Goal: Browse casually

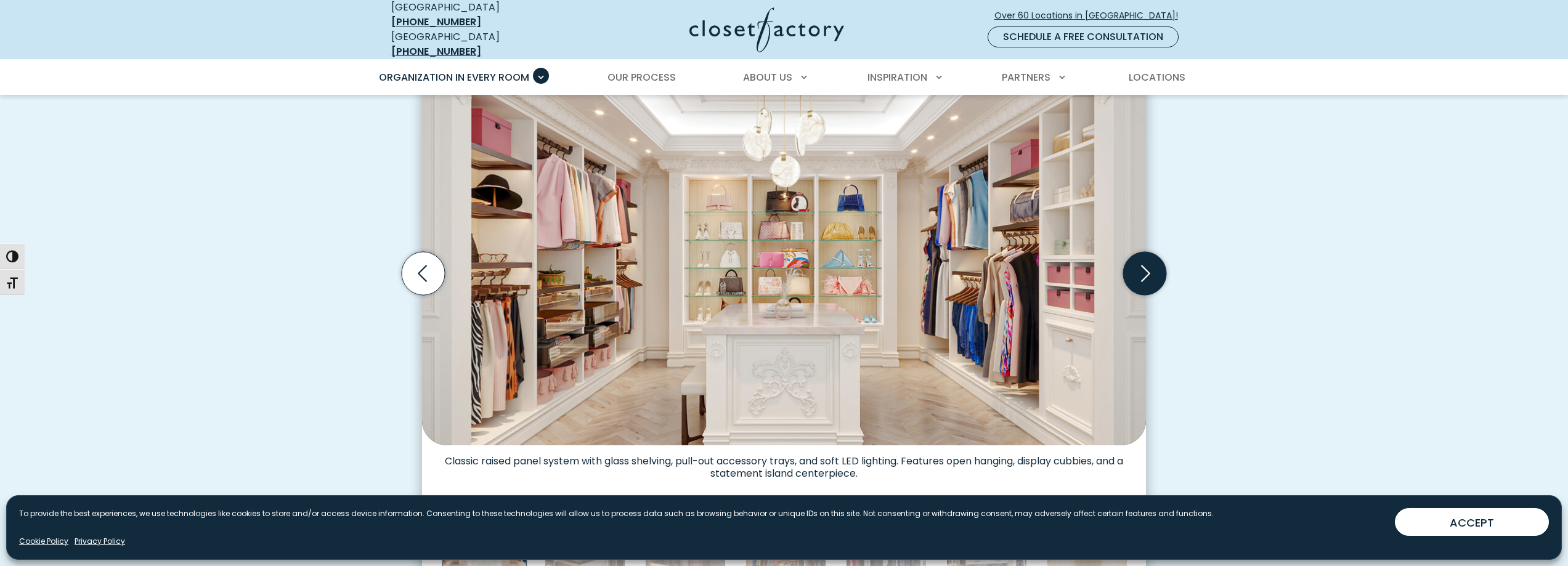
click at [1142, 271] on icon "Next slide" at bounding box center [1145, 274] width 43 height 43
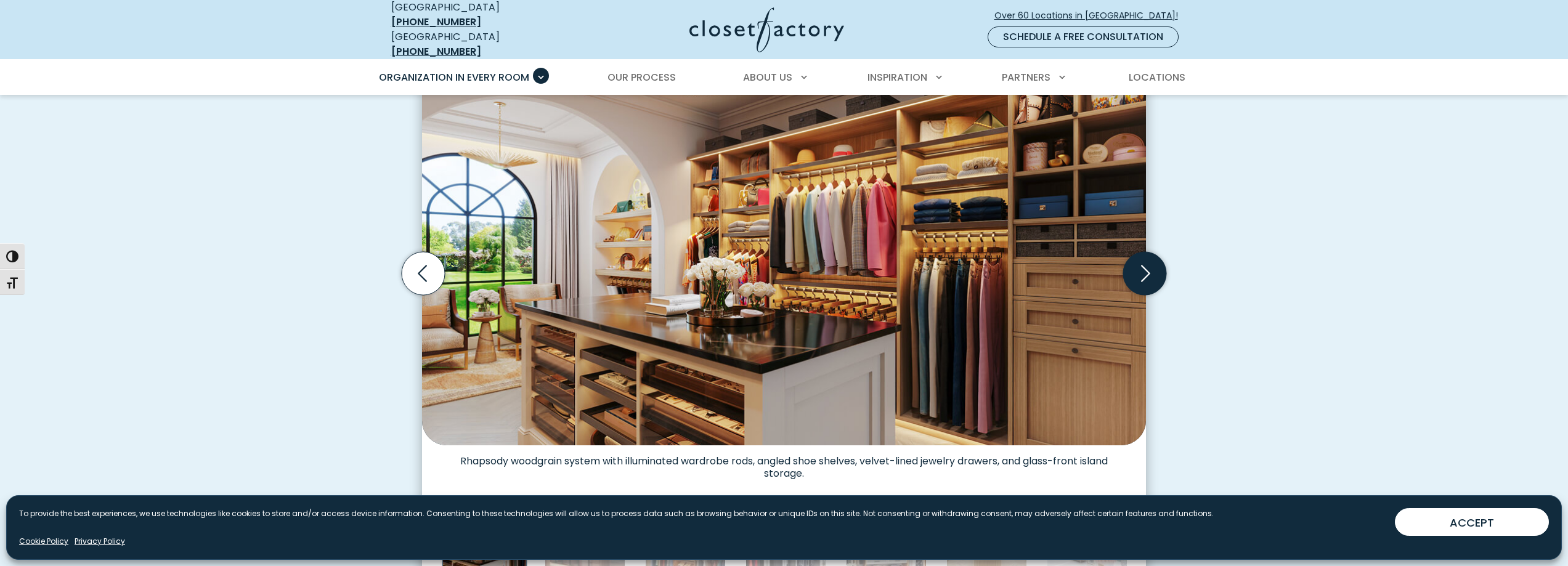
scroll to position [431, 0]
click at [1142, 271] on icon "Next slide" at bounding box center [1145, 275] width 43 height 43
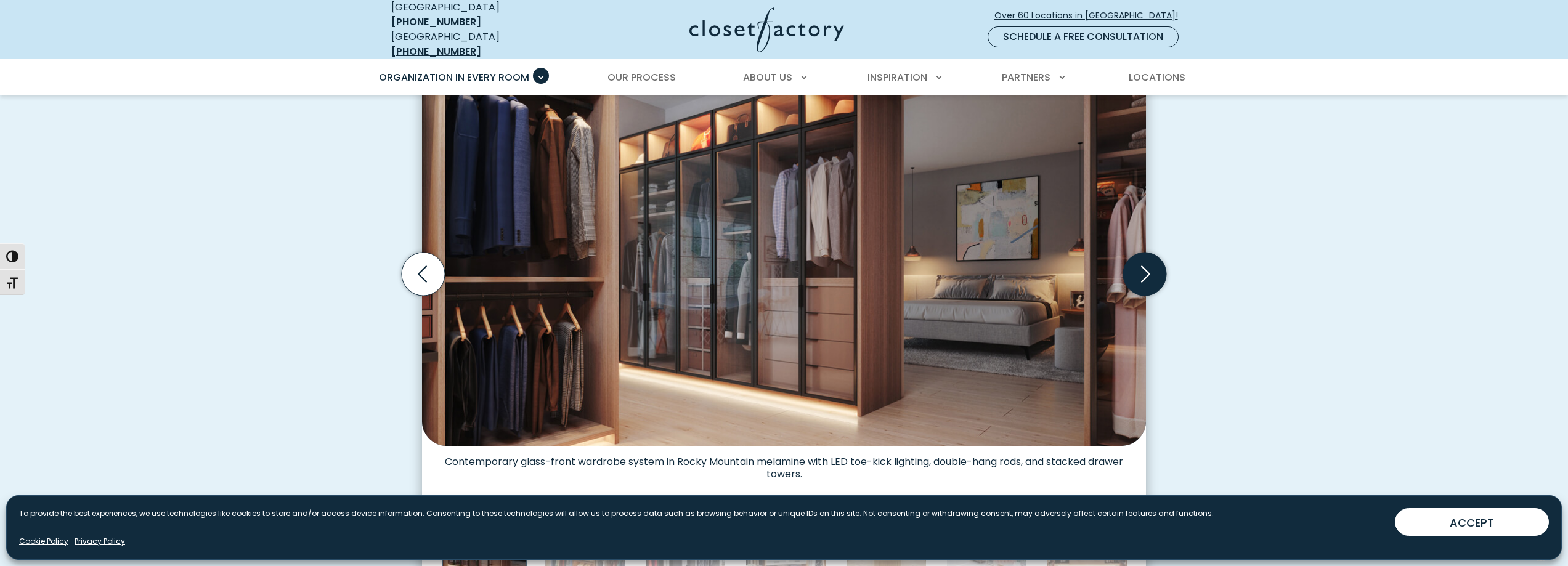
click at [1141, 271] on icon "Next slide" at bounding box center [1145, 275] width 43 height 43
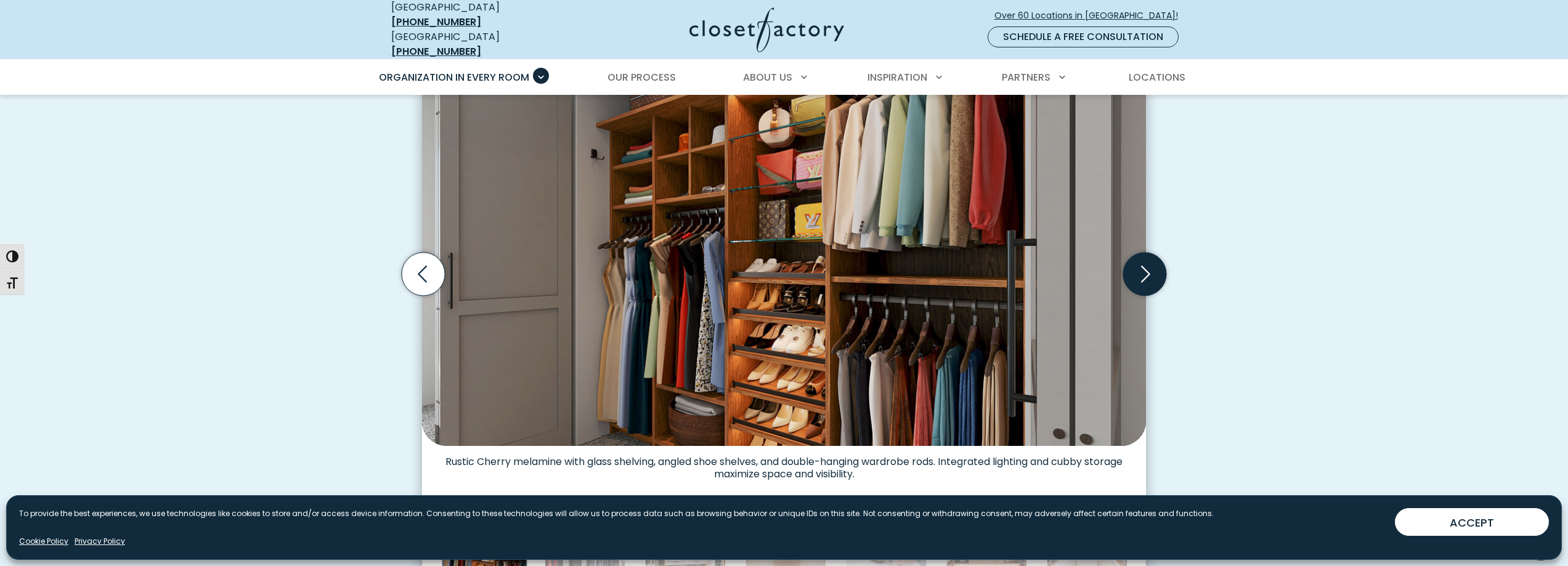
drag, startPoint x: 1141, startPoint y: 271, endPoint x: 1138, endPoint y: 291, distance: 20.2
click at [1138, 291] on icon "Next slide" at bounding box center [1145, 274] width 53 height 53
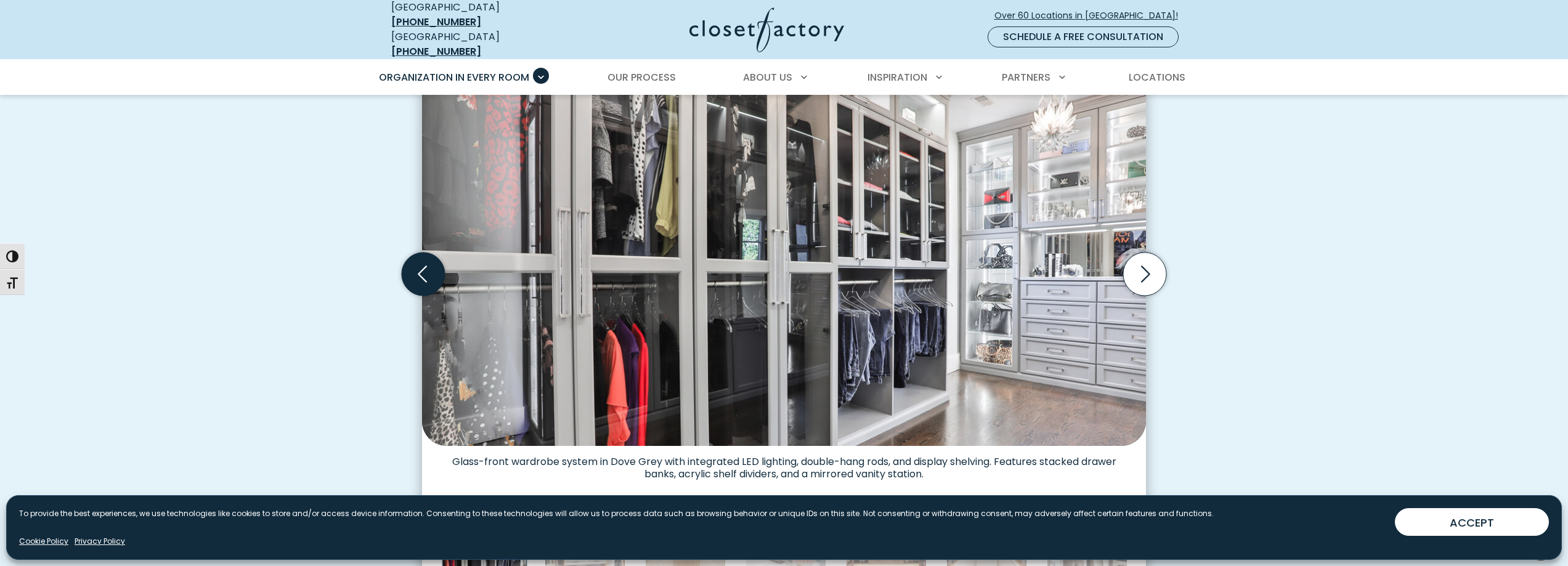
click at [437, 279] on icon "Previous slide" at bounding box center [424, 275] width 43 height 43
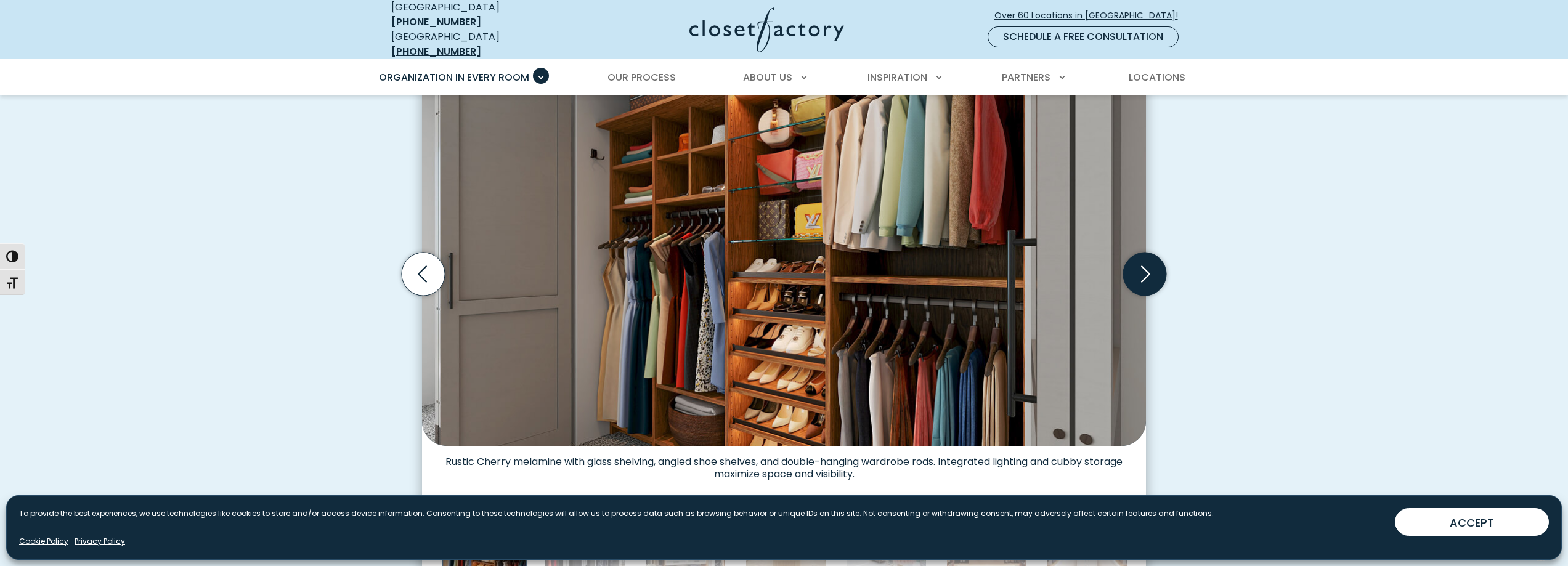
click at [1130, 263] on icon "Next slide" at bounding box center [1145, 275] width 43 height 43
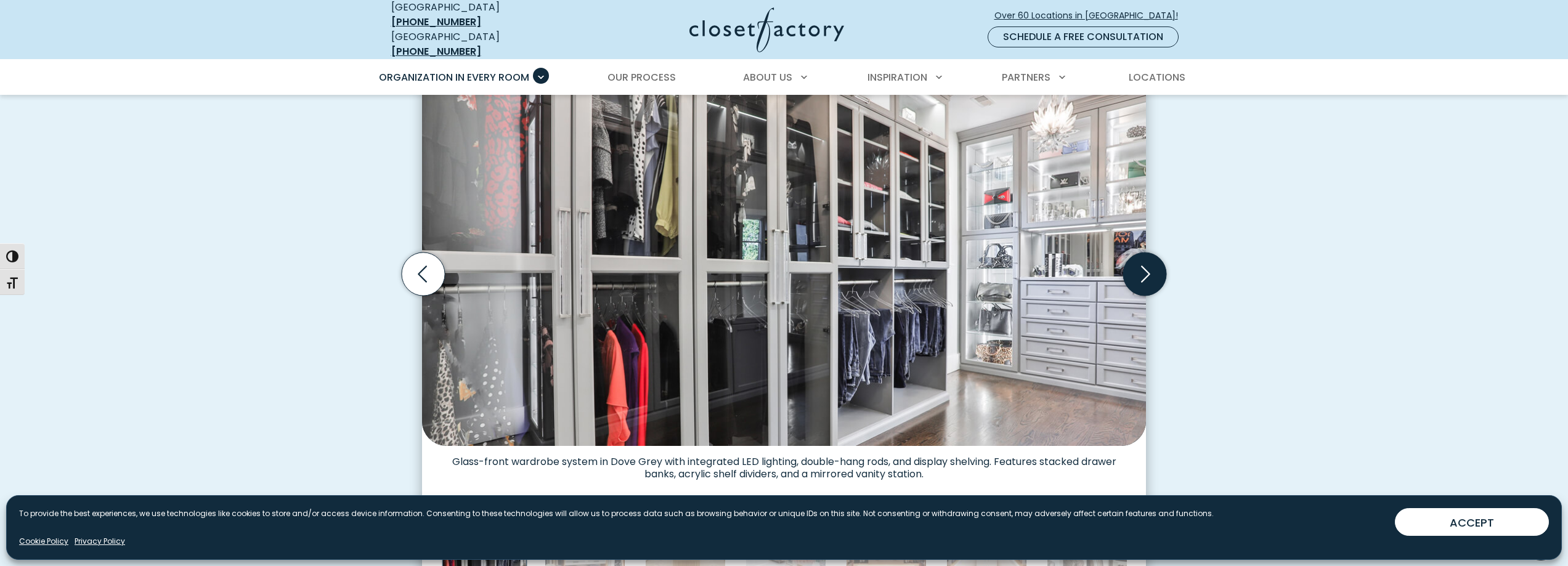
click at [1130, 263] on icon "Next slide" at bounding box center [1145, 275] width 43 height 43
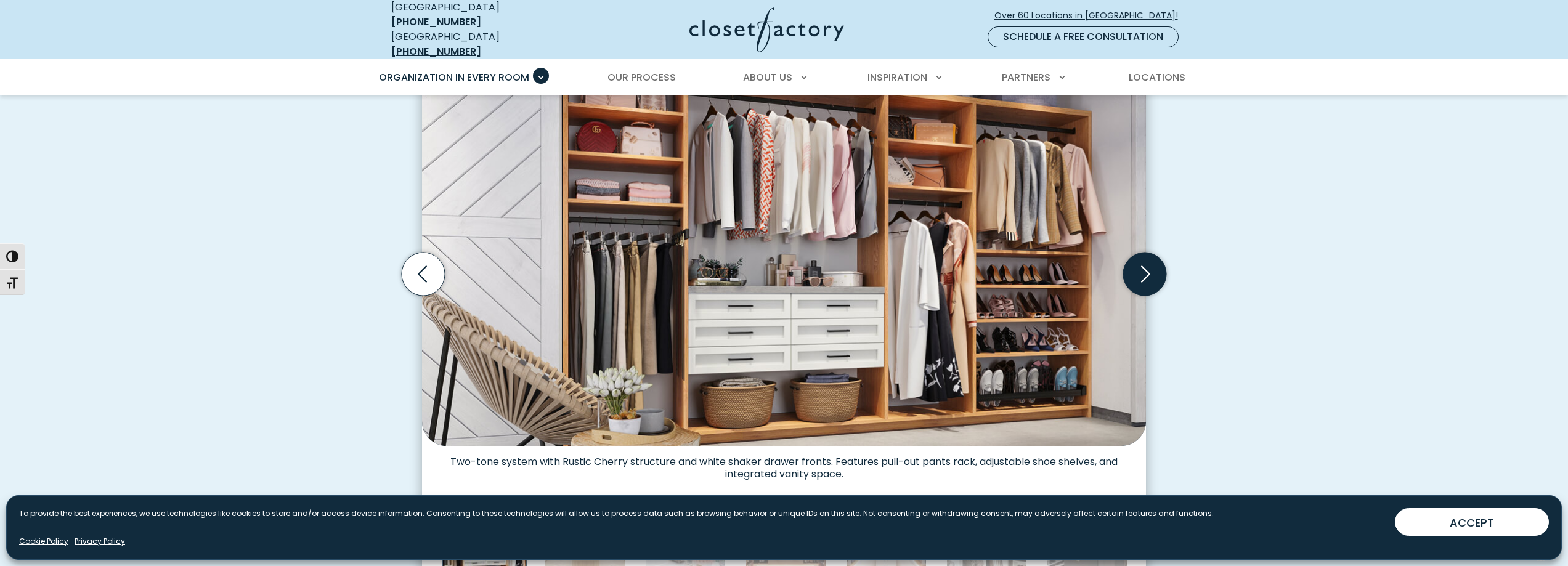
click at [1130, 263] on icon "Next slide" at bounding box center [1145, 275] width 43 height 43
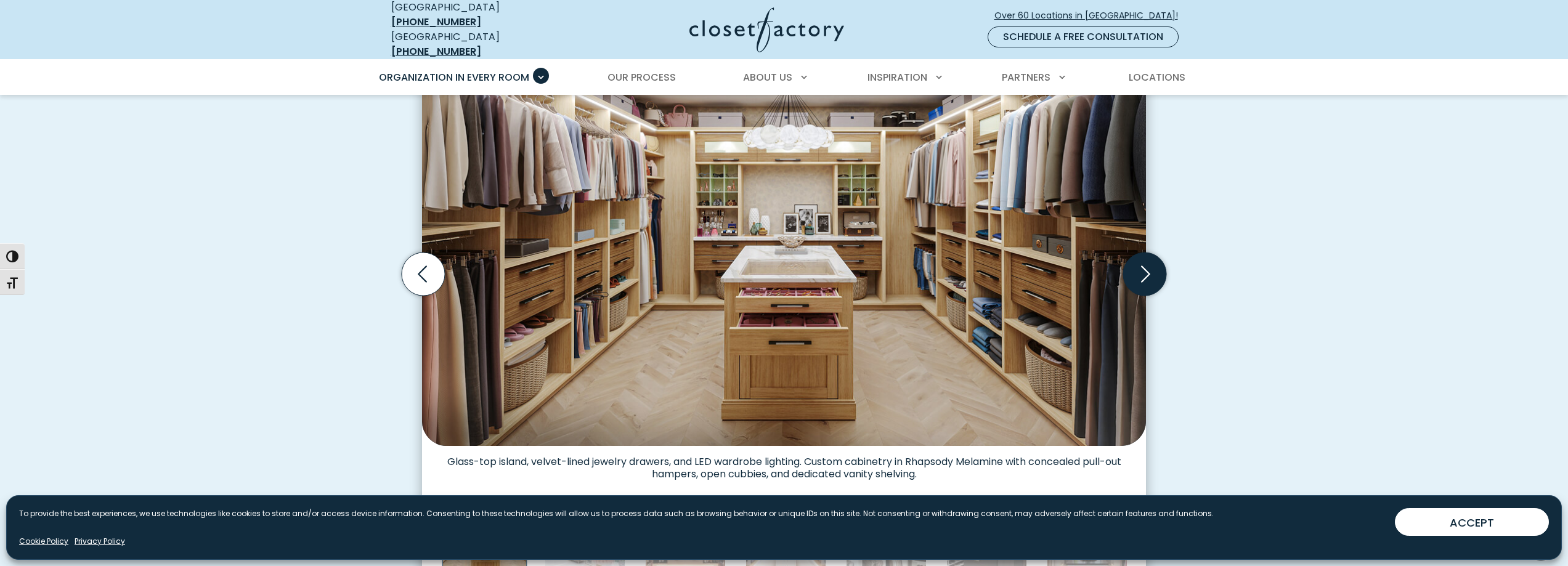
click at [1130, 263] on icon "Next slide" at bounding box center [1145, 275] width 43 height 43
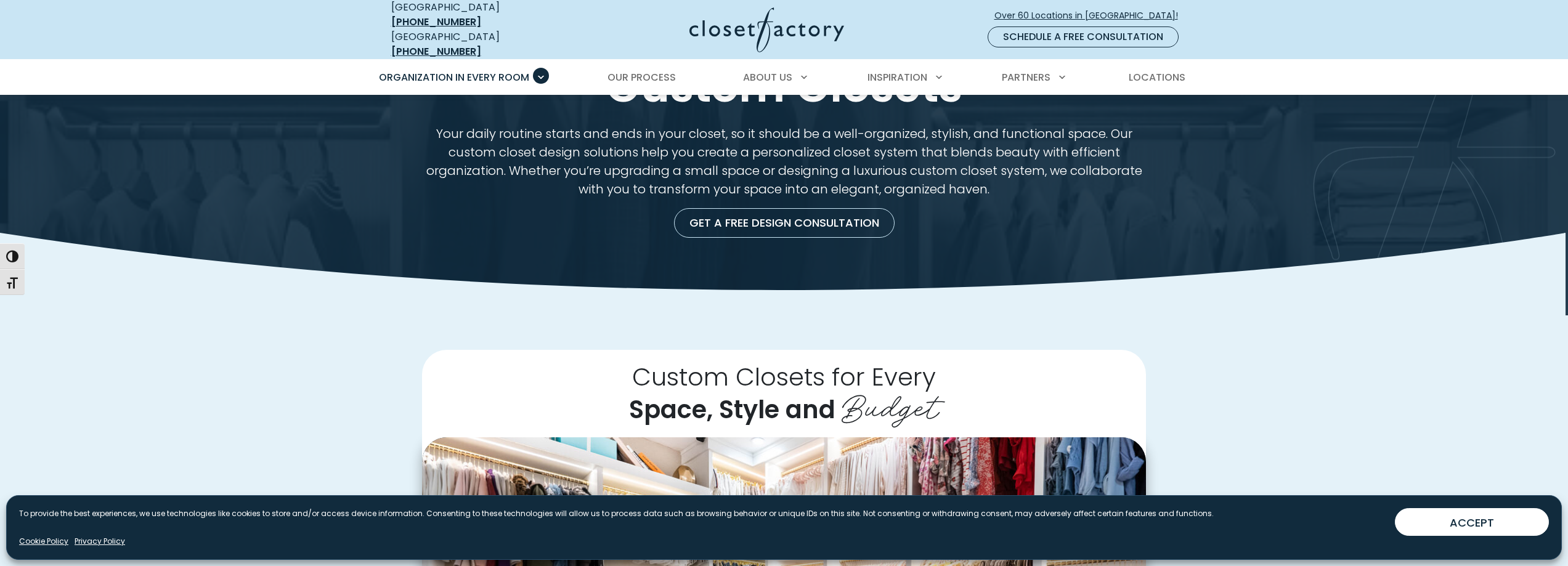
scroll to position [0, 0]
